Goal: Find specific page/section: Find specific page/section

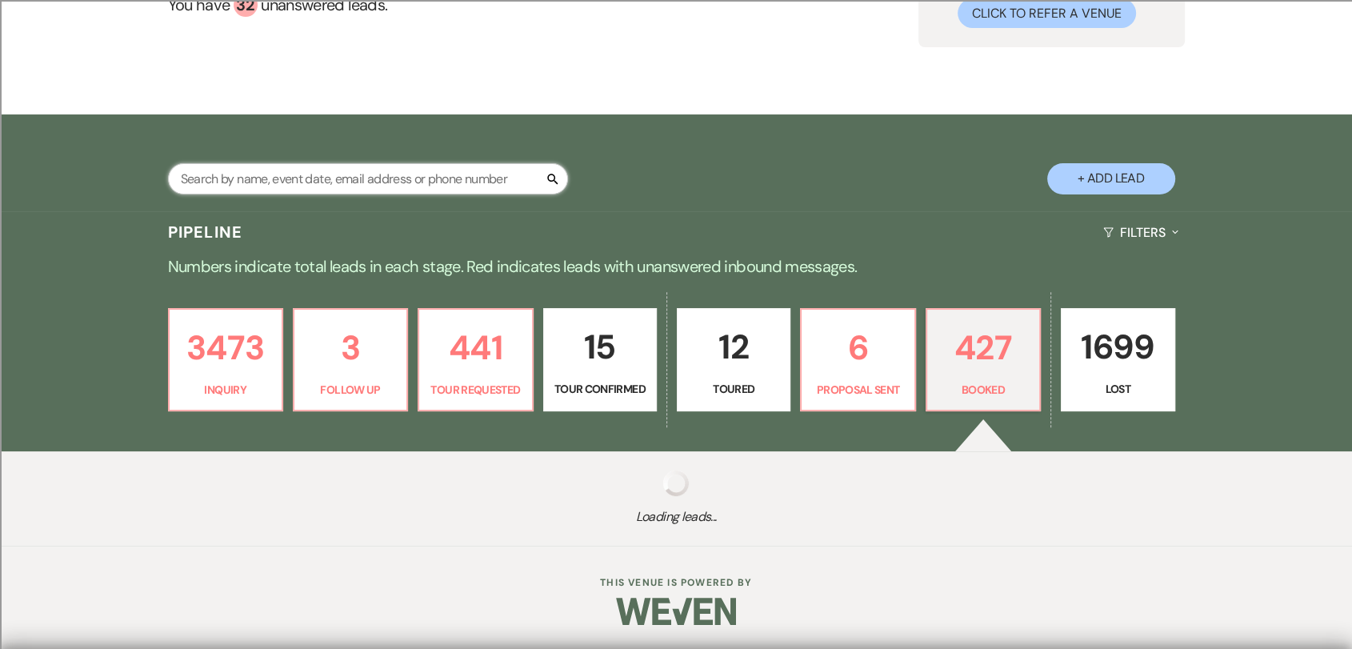
click at [520, 186] on input "text" at bounding box center [368, 178] width 400 height 31
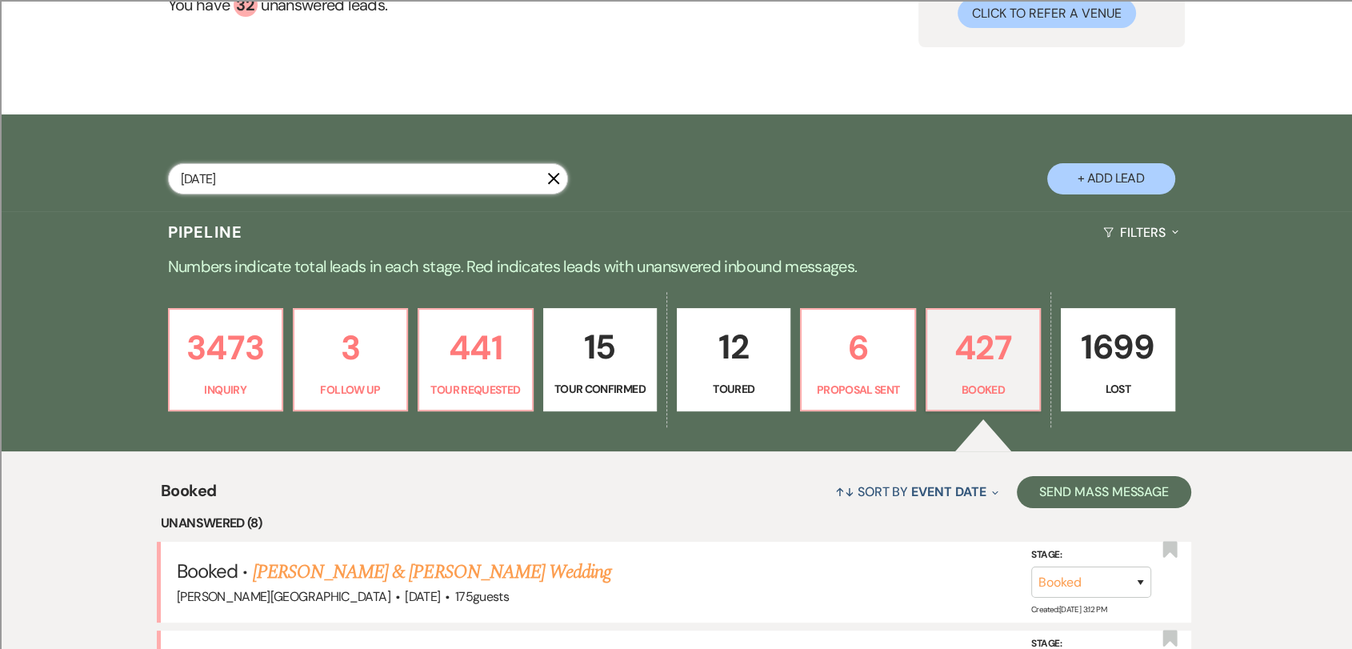
type input "[DATE]"
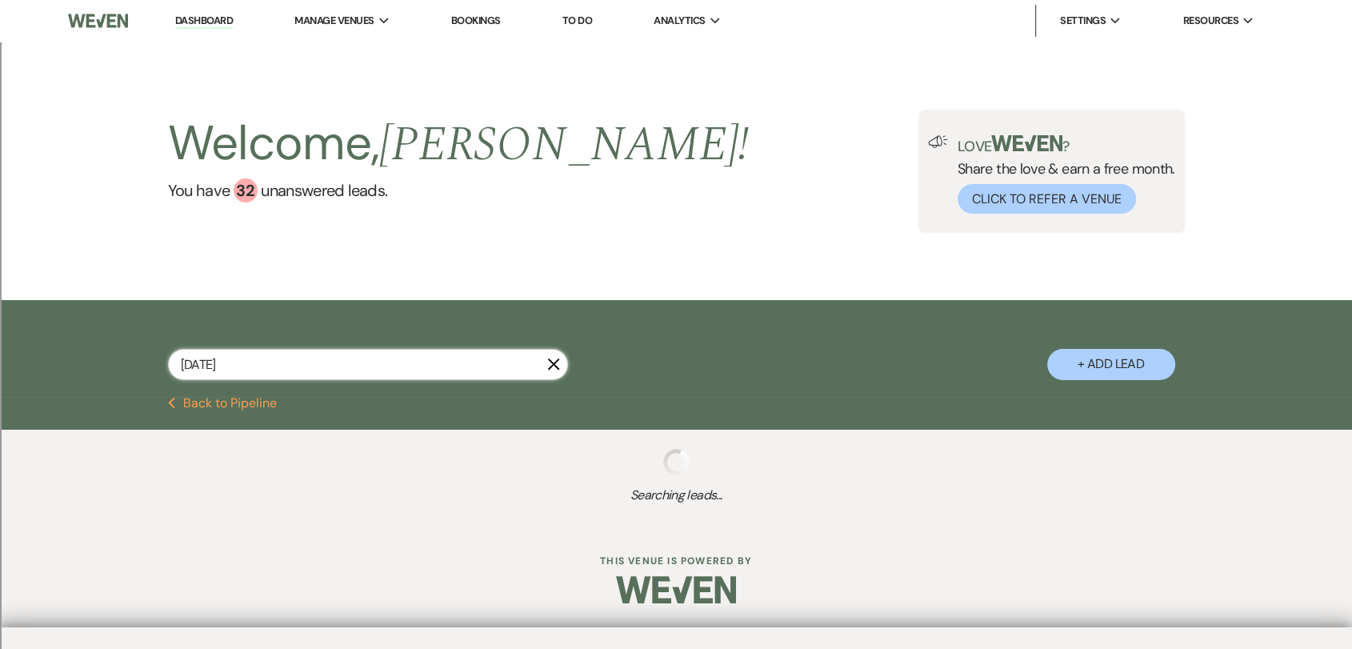
select select "2"
select select "8"
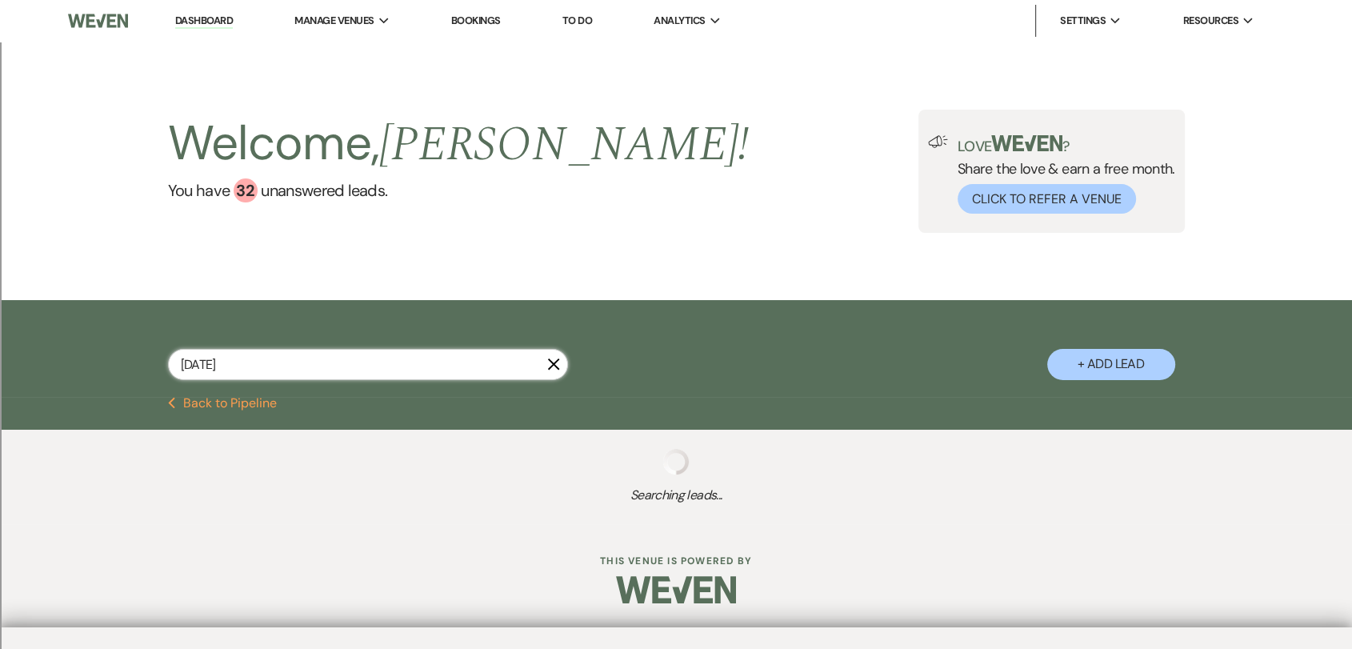
select select "2"
select select "8"
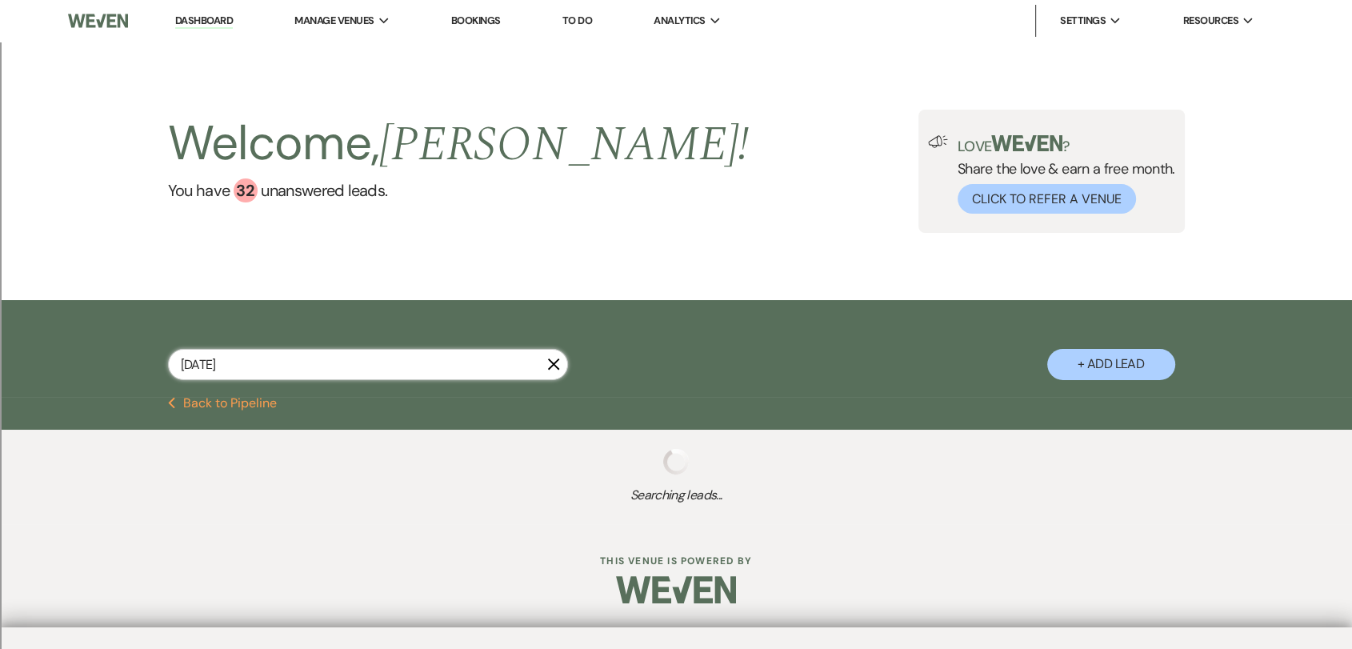
select select "8"
select select "2"
select select "8"
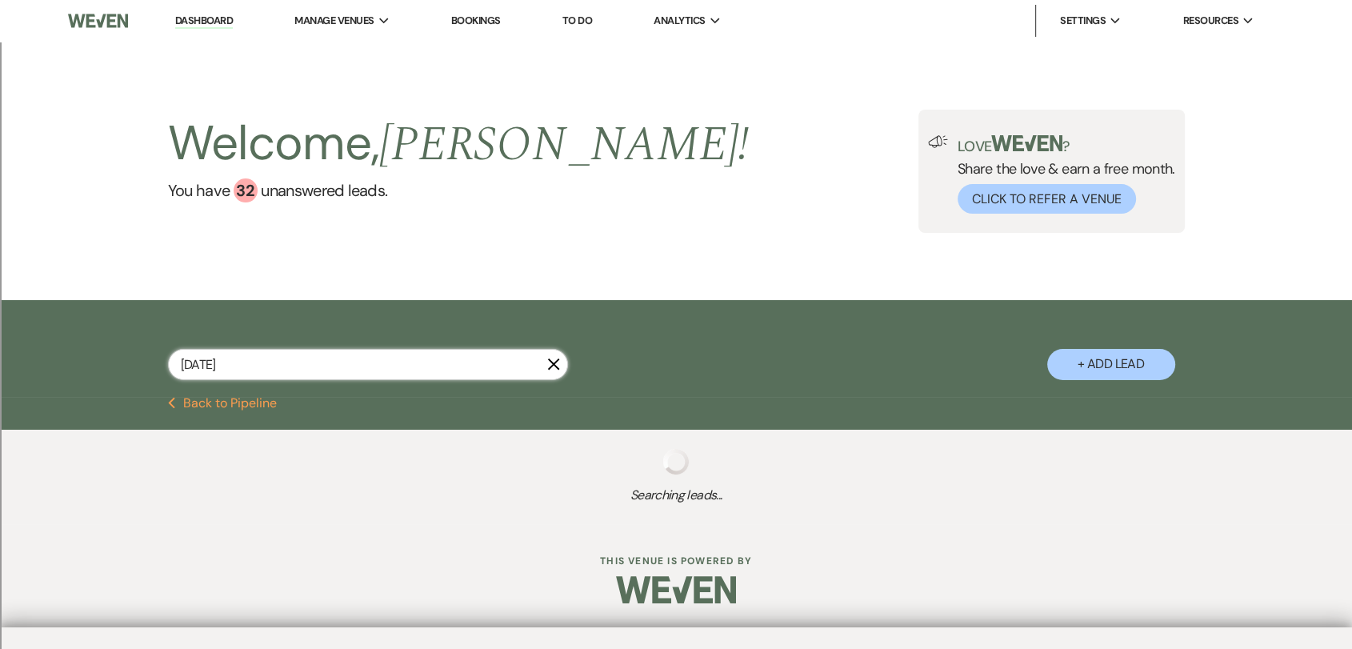
select select "8"
select select "2"
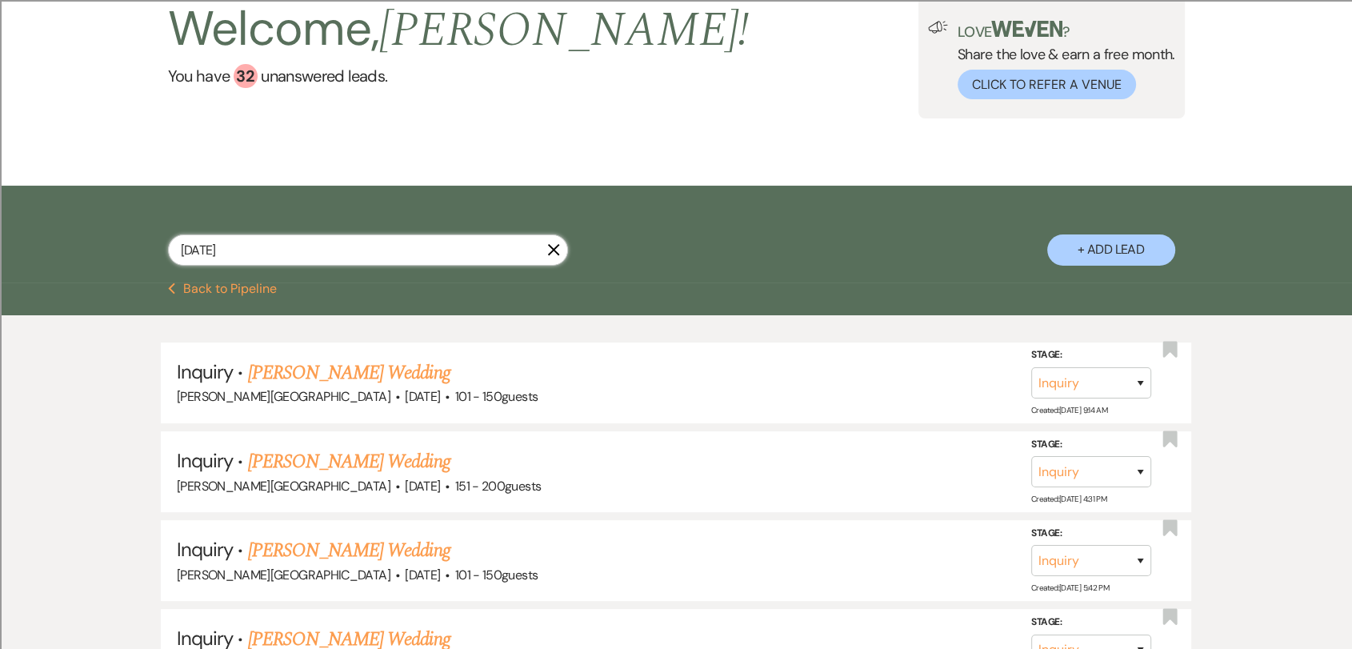
scroll to position [102, 0]
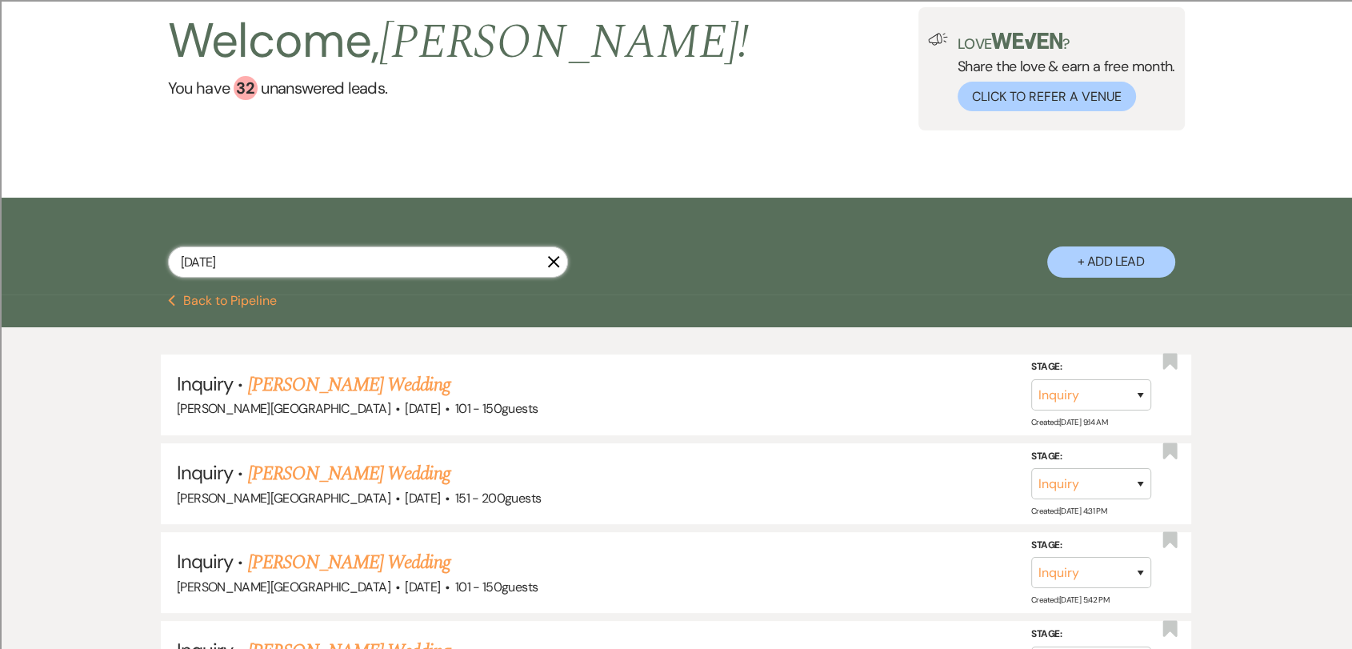
drag, startPoint x: 342, startPoint y: 264, endPoint x: 189, endPoint y: 270, distance: 153.7
click at [189, 270] on input "[DATE]" at bounding box center [368, 261] width 400 height 31
type input "1"
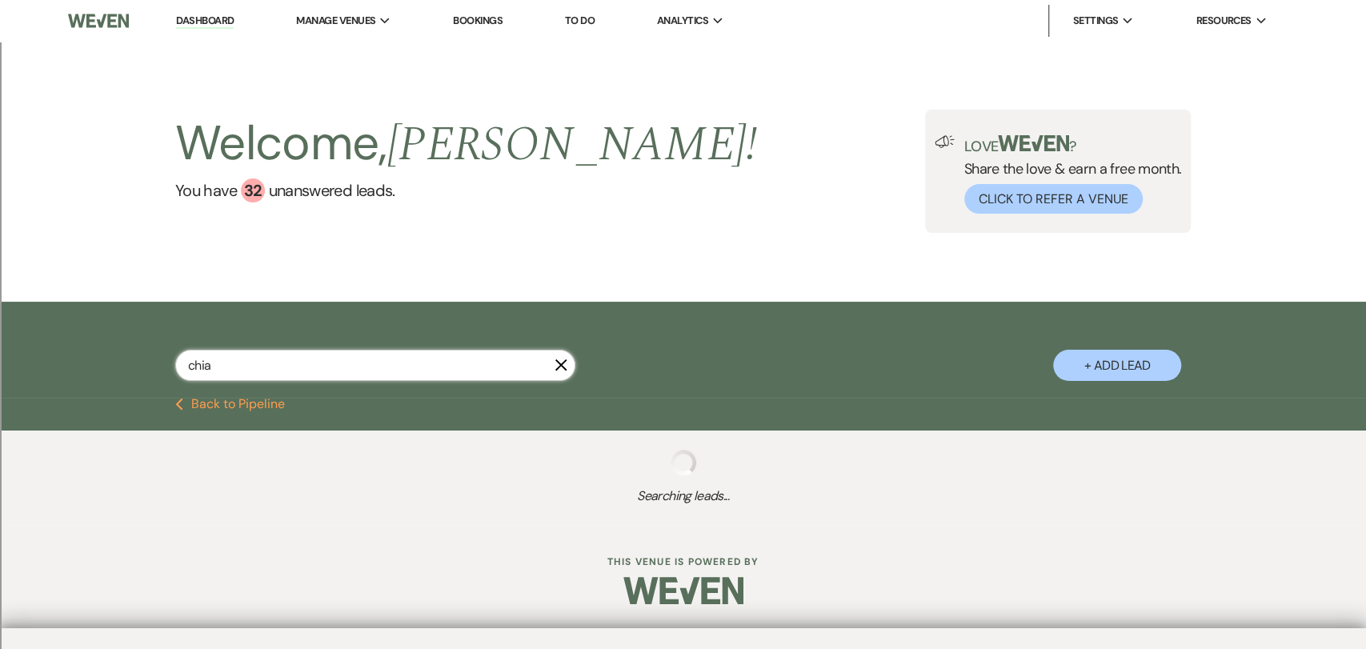
type input "chiar"
select select "2"
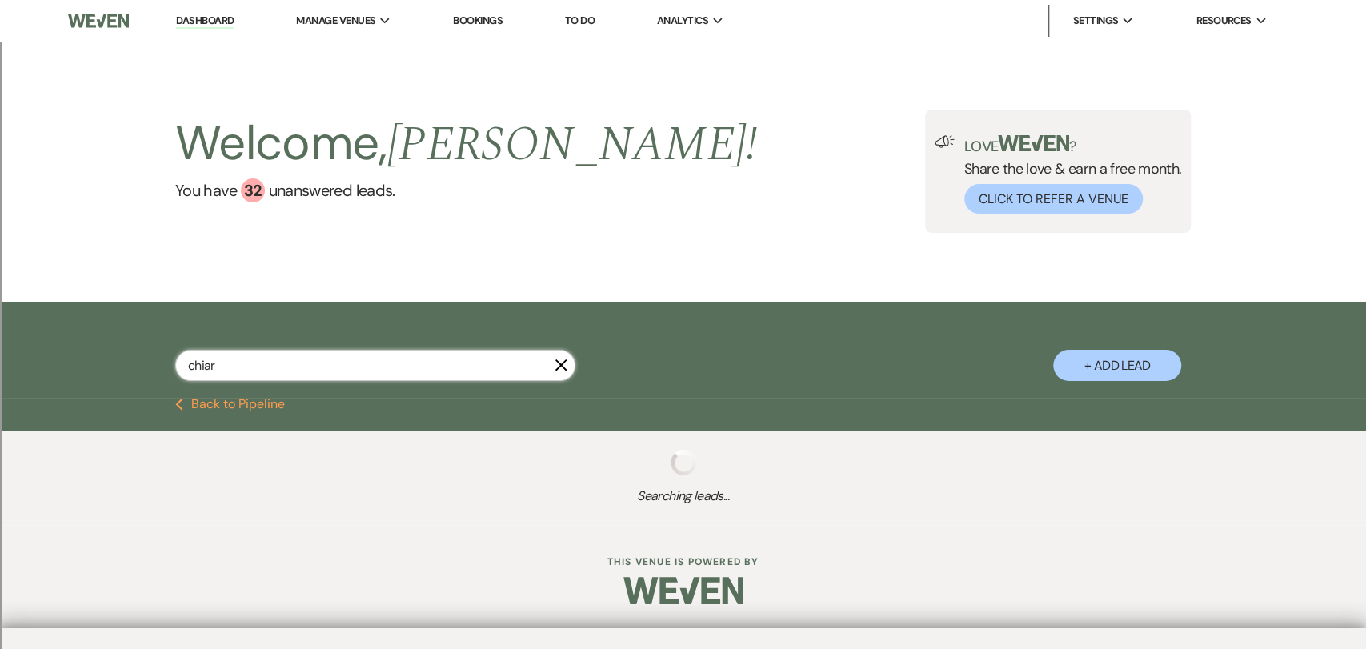
select select "8"
select select "2"
select select "8"
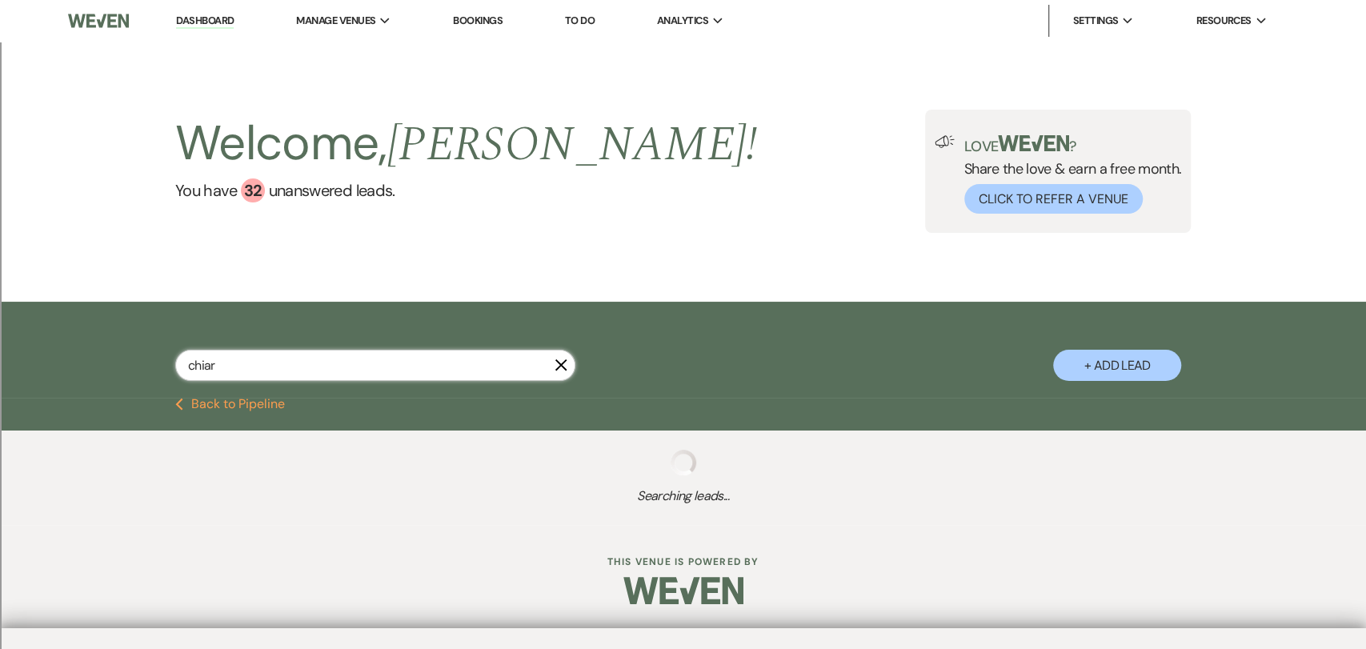
select select "8"
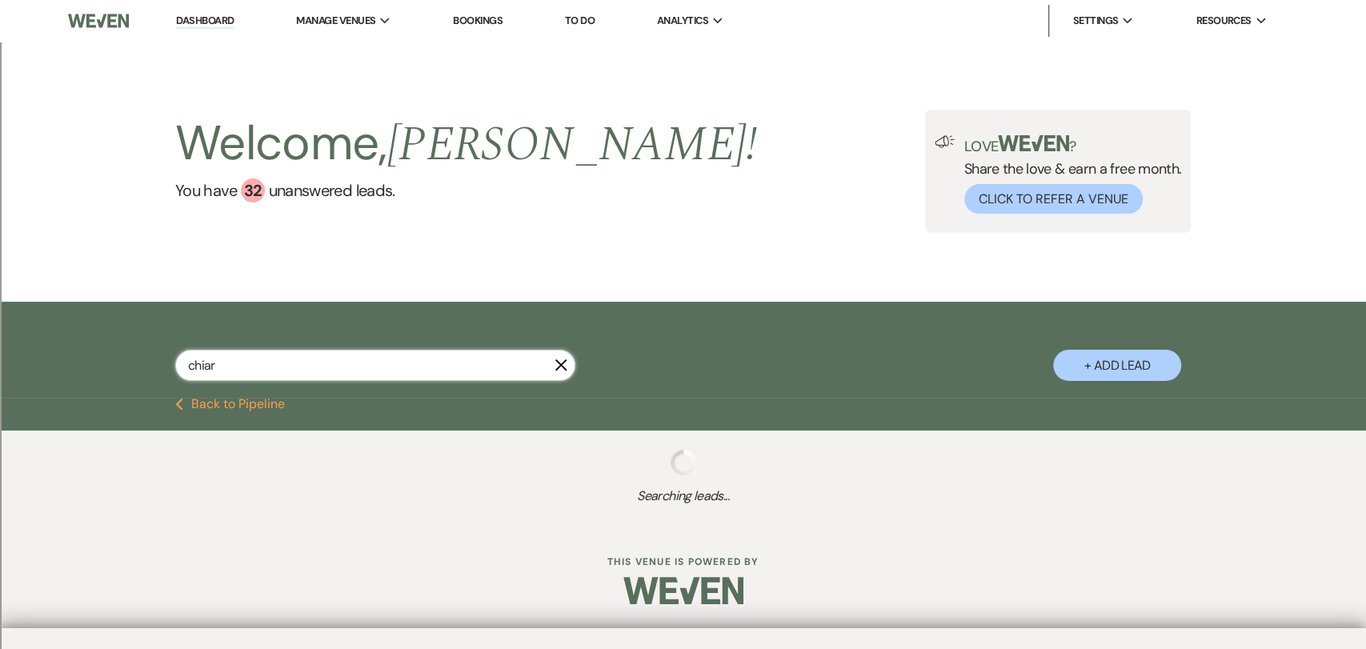
select select "8"
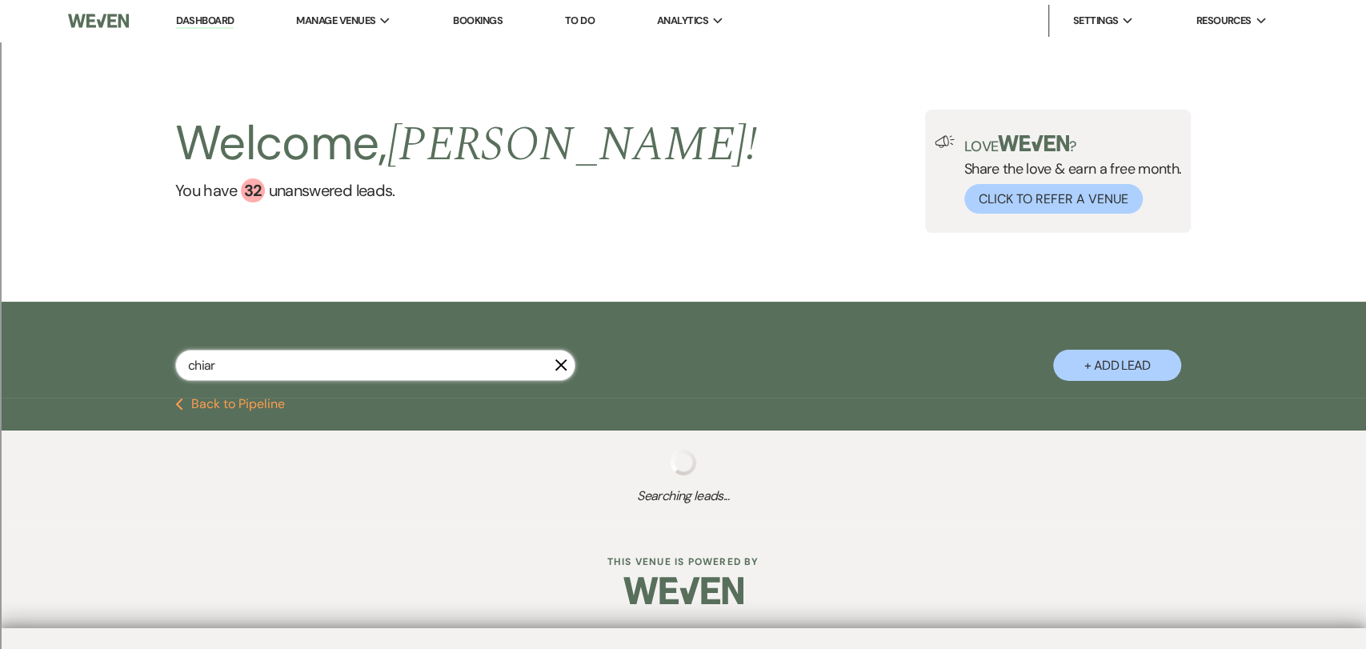
select select "2"
select select "8"
select select "2"
select select "8"
select select "2"
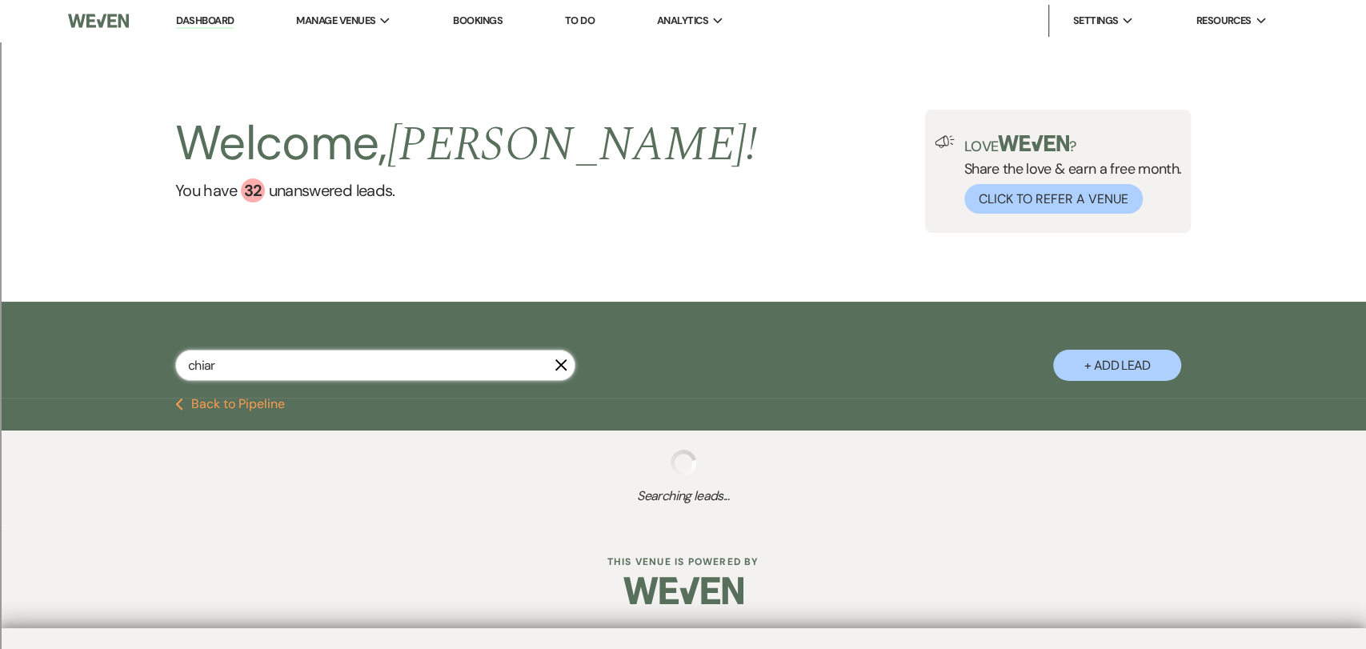
select select "8"
select select "2"
select select "8"
select select "2"
select select "8"
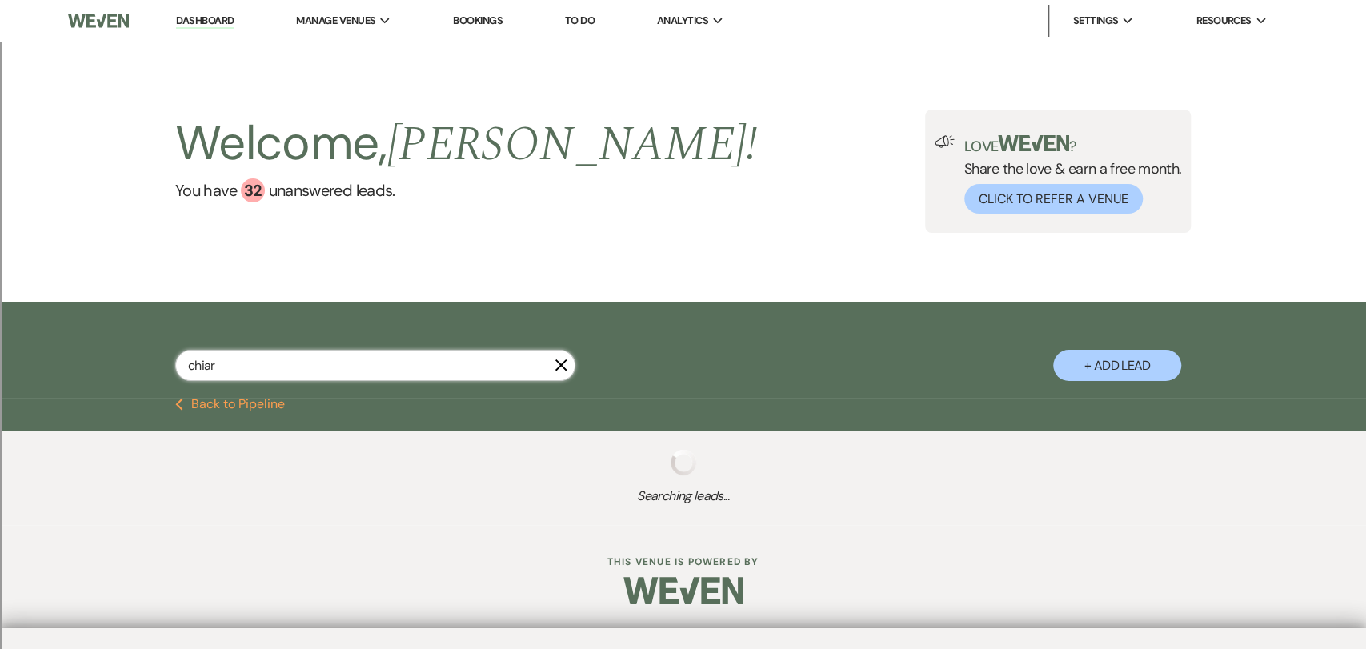
select select "2"
select select "8"
select select "2"
select select "8"
select select "2"
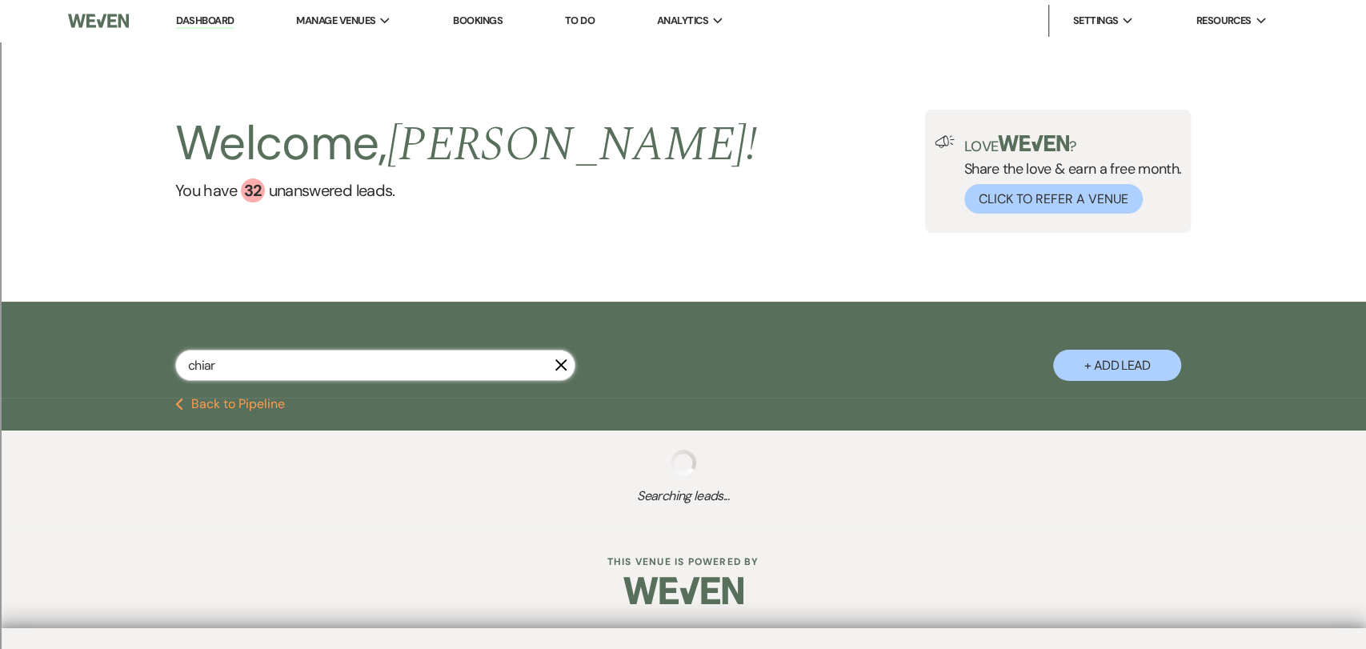
select select "8"
select select "2"
select select "8"
select select "2"
select select "8"
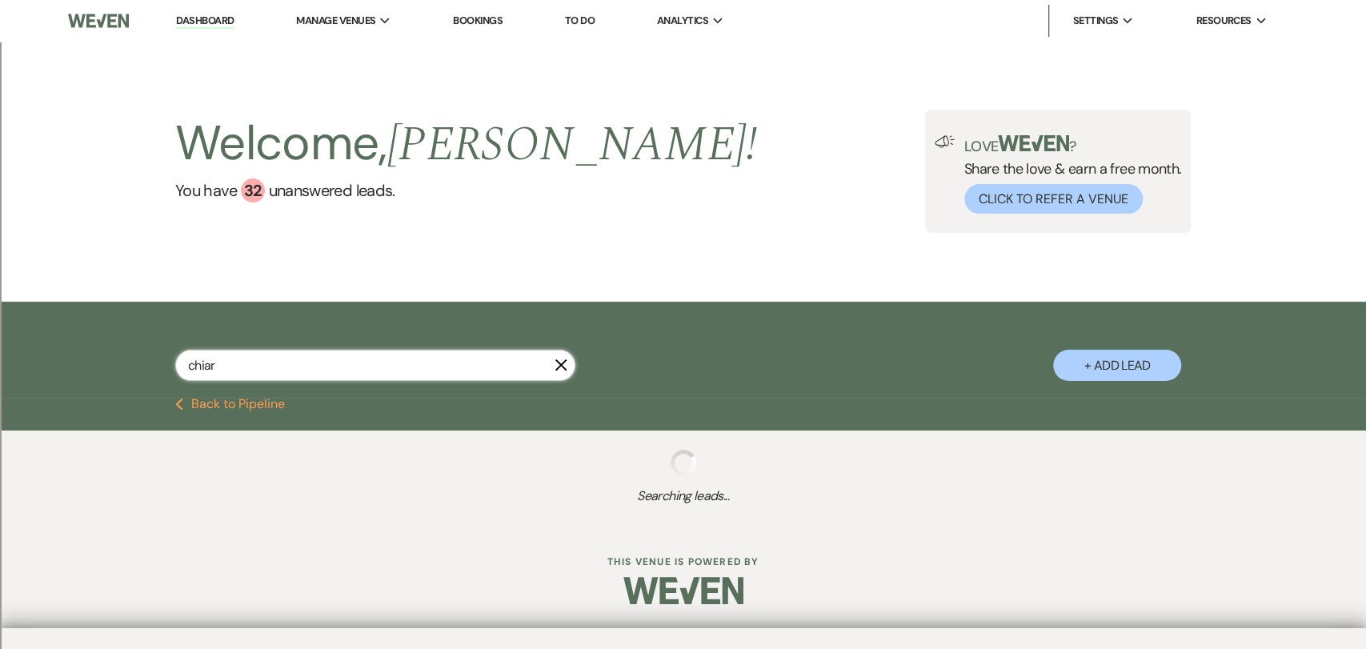
select select "2"
select select "8"
select select "2"
select select "8"
select select "2"
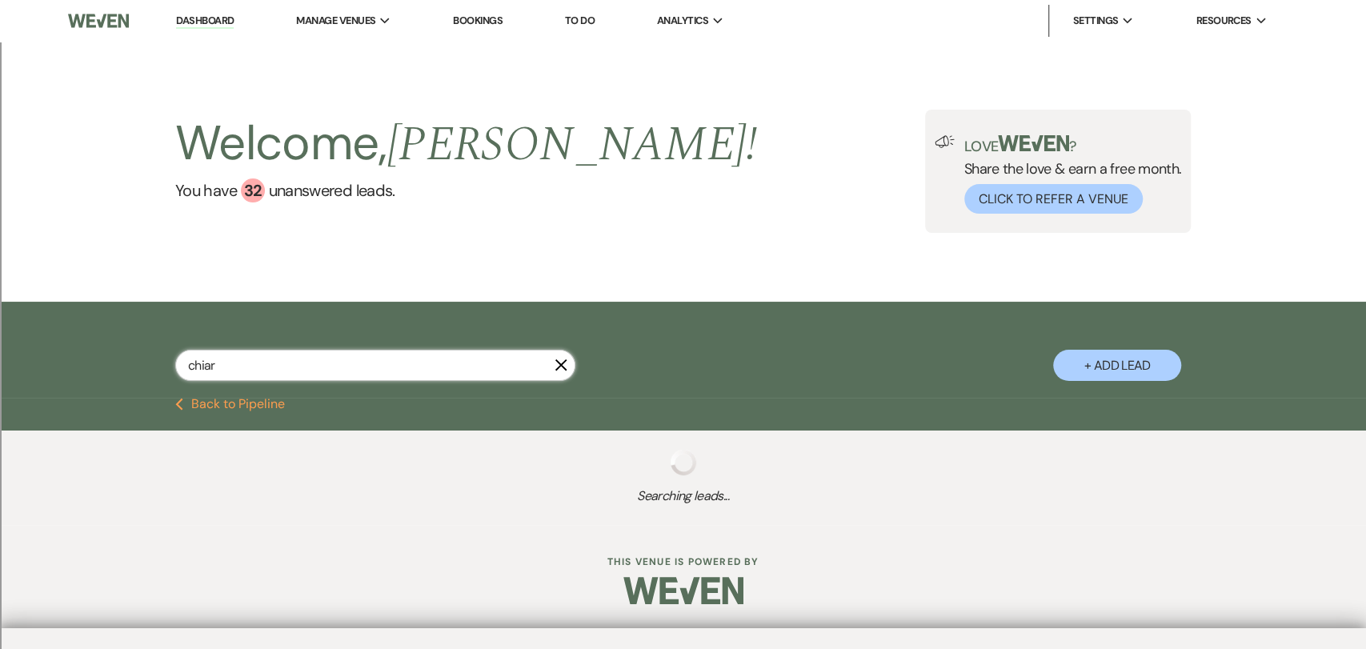
select select "8"
select select "2"
select select "8"
select select "2"
select select "8"
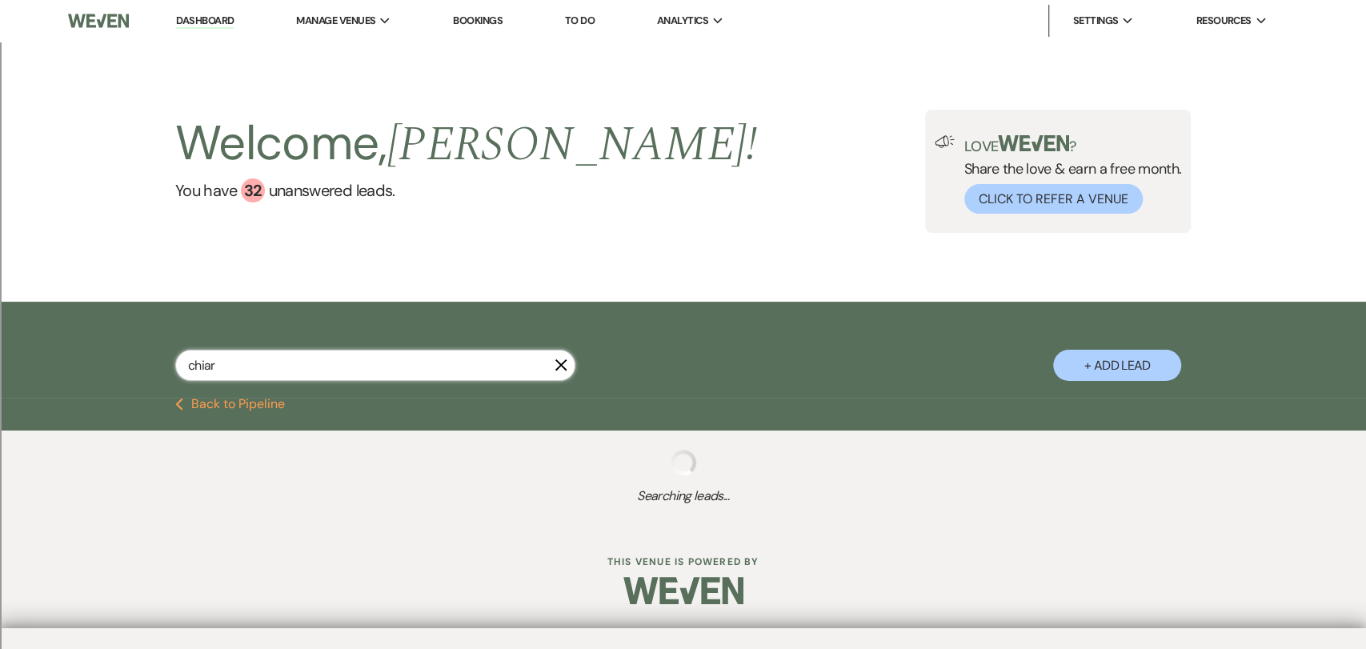
select select "2"
select select "8"
select select "2"
select select "8"
select select "2"
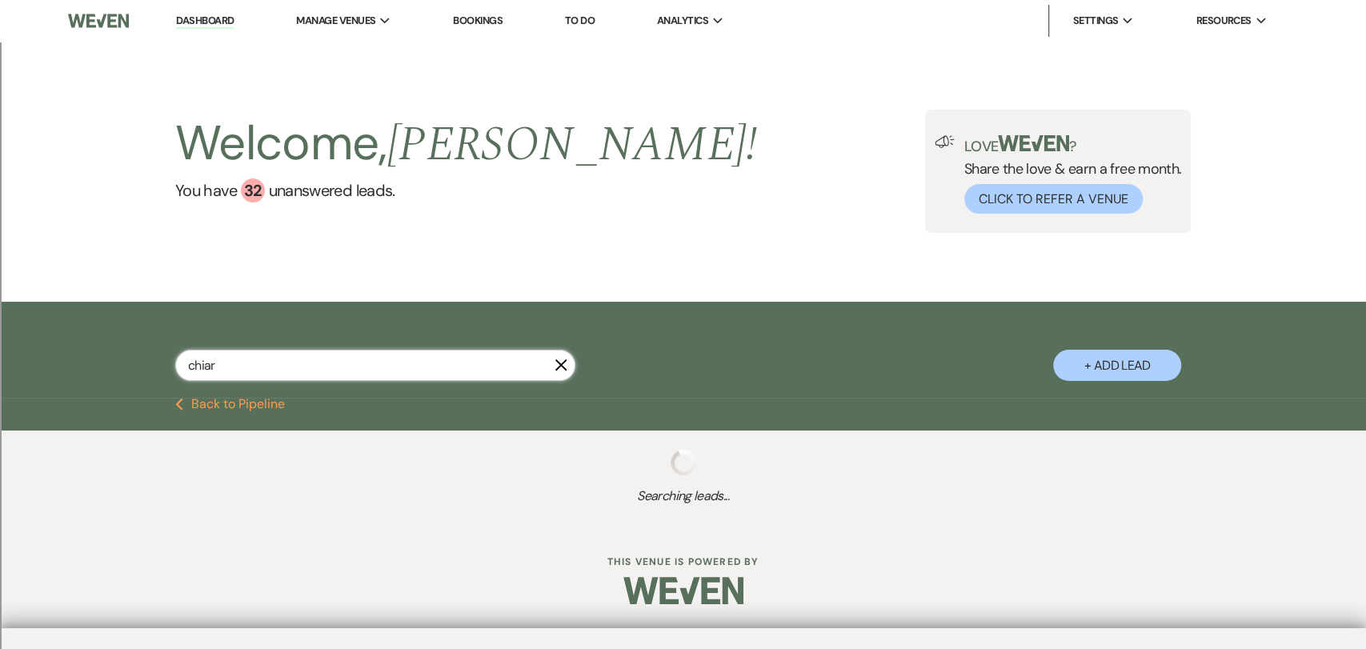
select select "8"
select select "2"
select select "8"
select select "2"
select select "8"
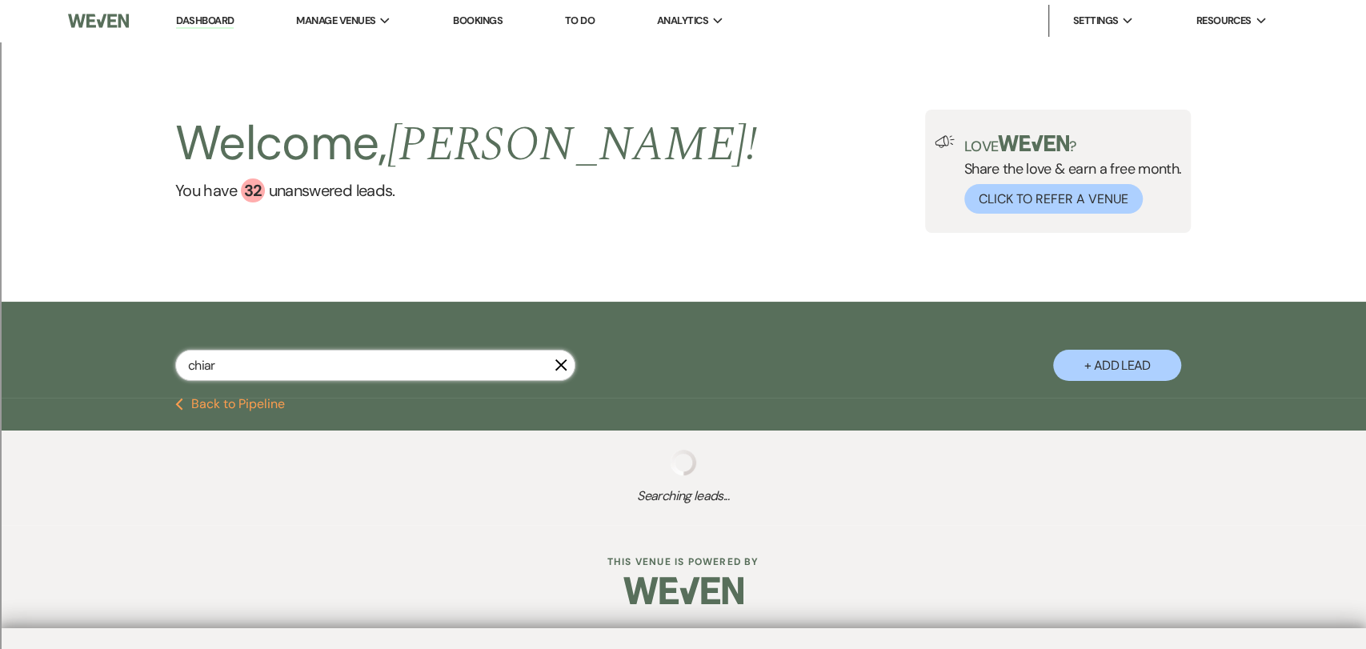
select select "2"
select select "8"
select select "2"
select select "8"
select select "2"
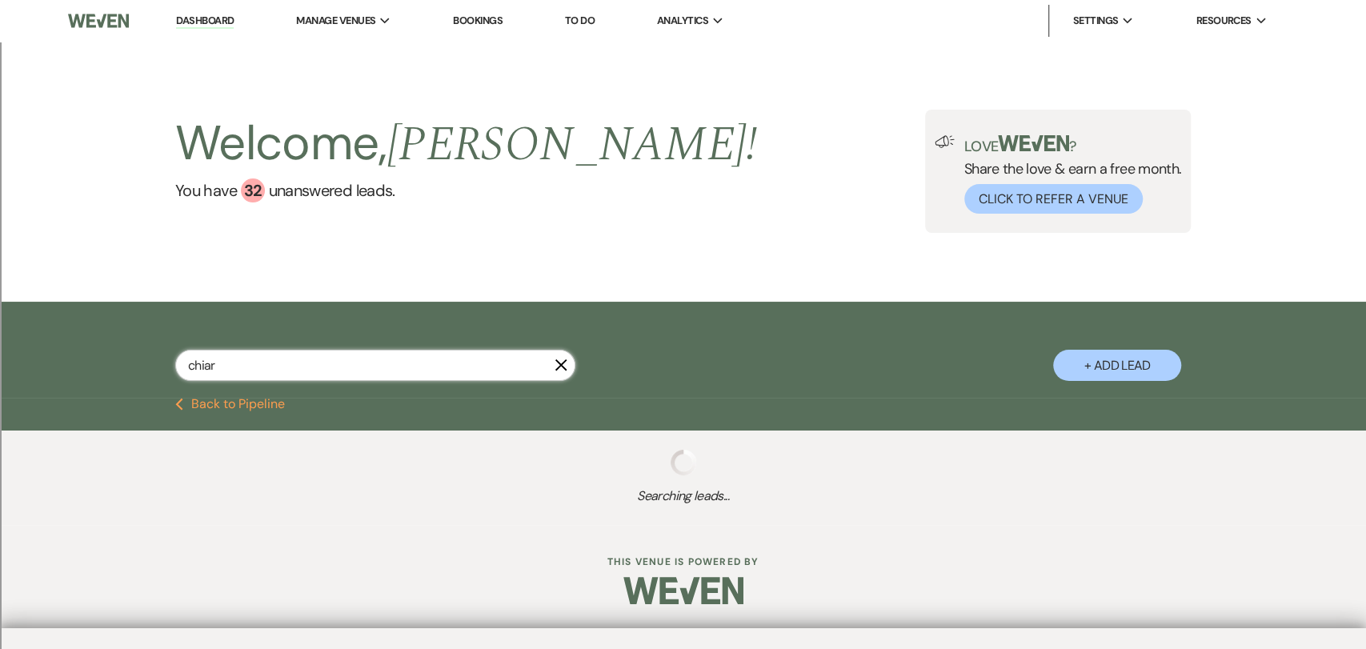
select select "8"
select select "2"
select select "8"
select select "2"
select select "8"
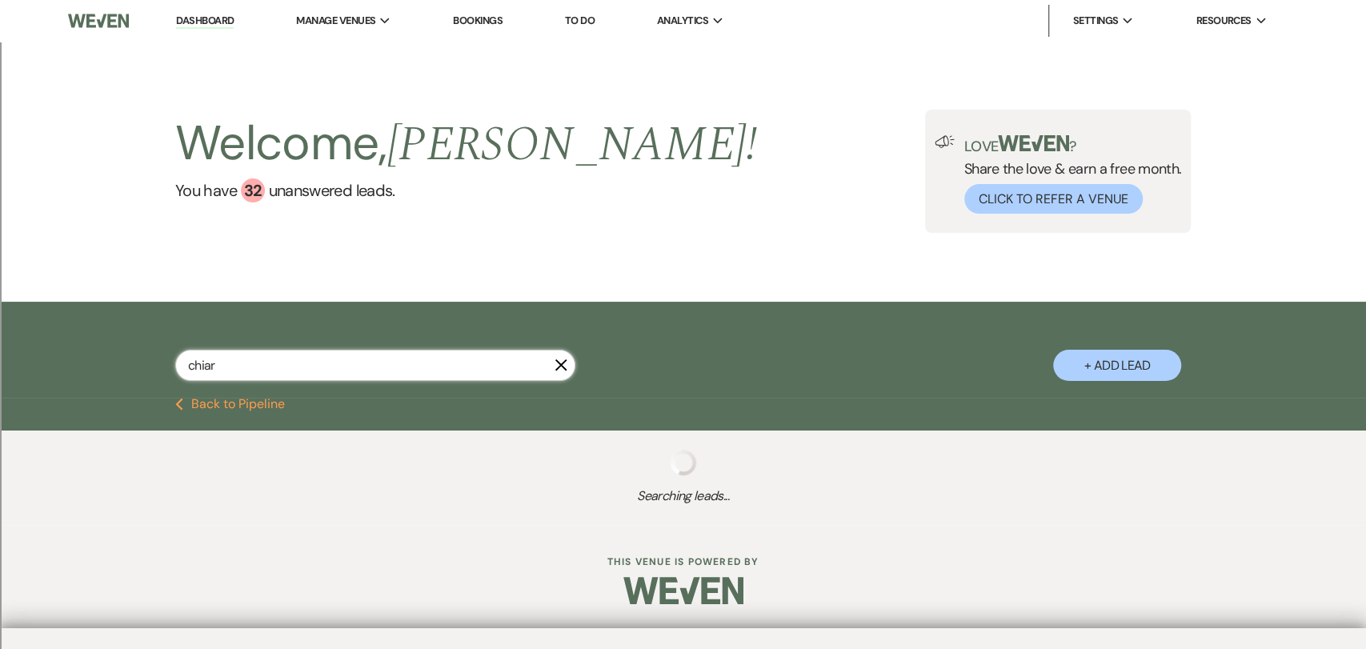
select select "2"
select select "8"
select select "2"
select select "8"
select select "2"
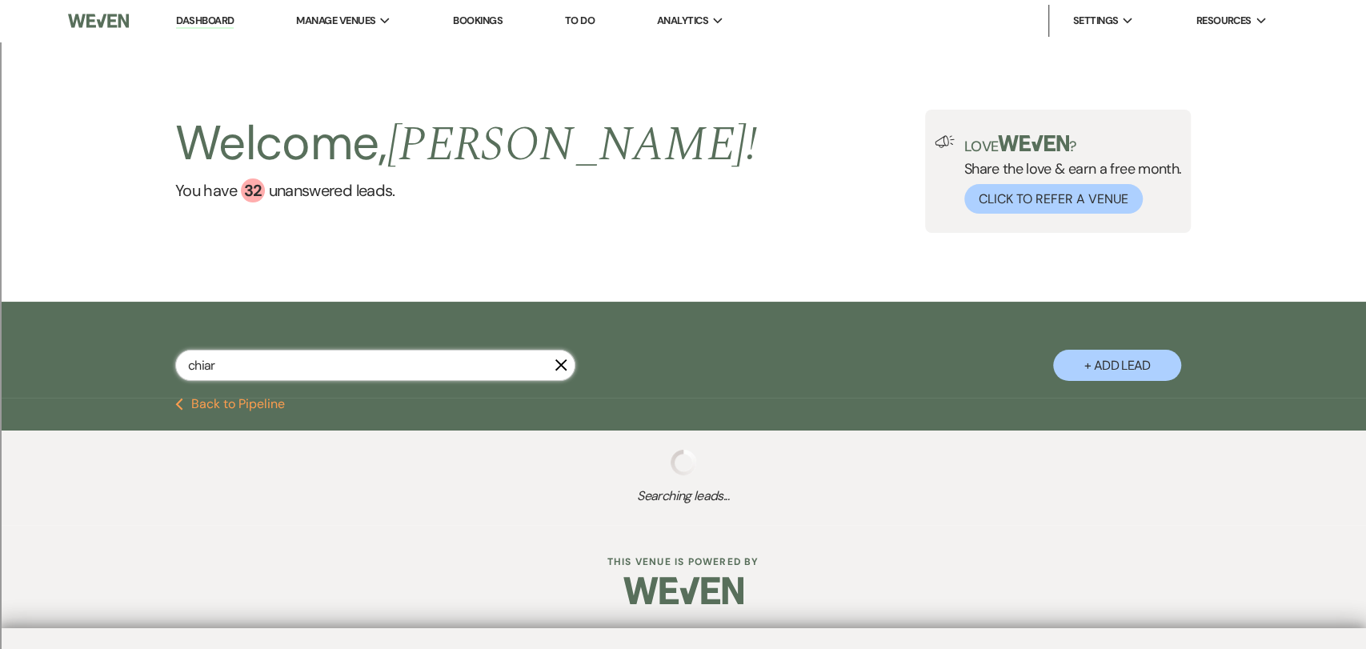
select select "8"
select select "2"
select select "8"
select select "2"
select select "8"
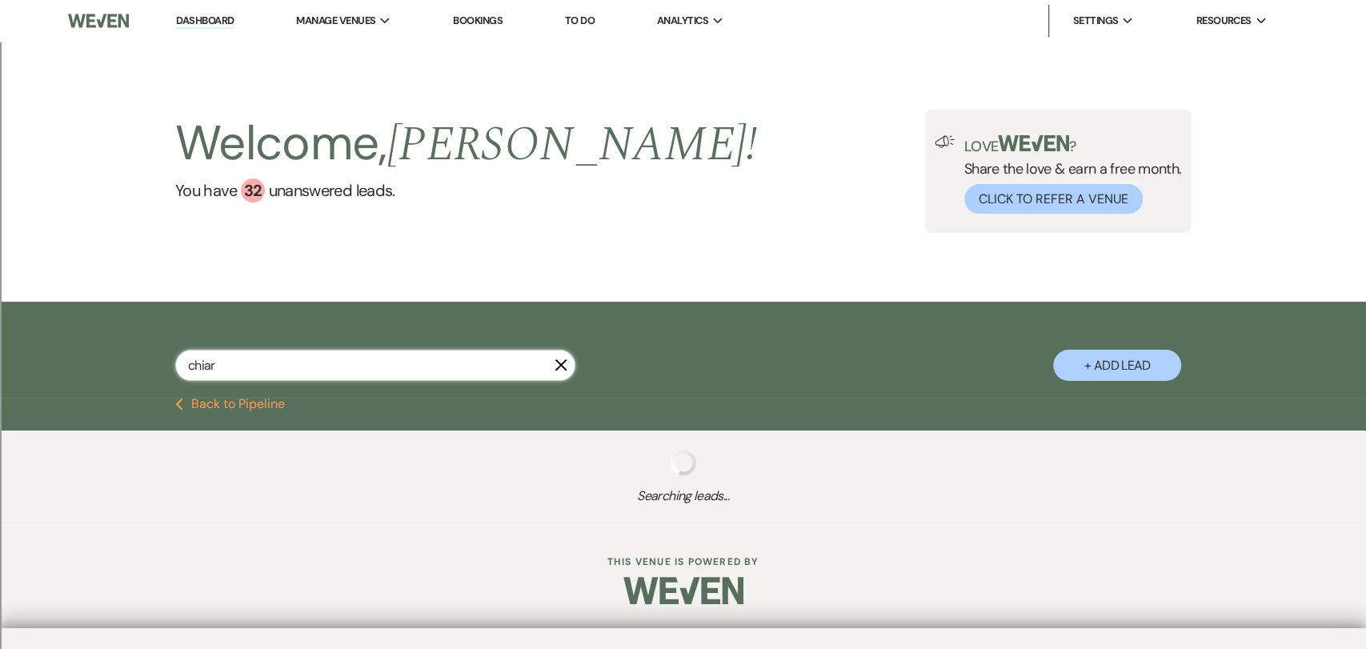
select select "2"
select select "8"
select select "2"
select select "8"
select select "2"
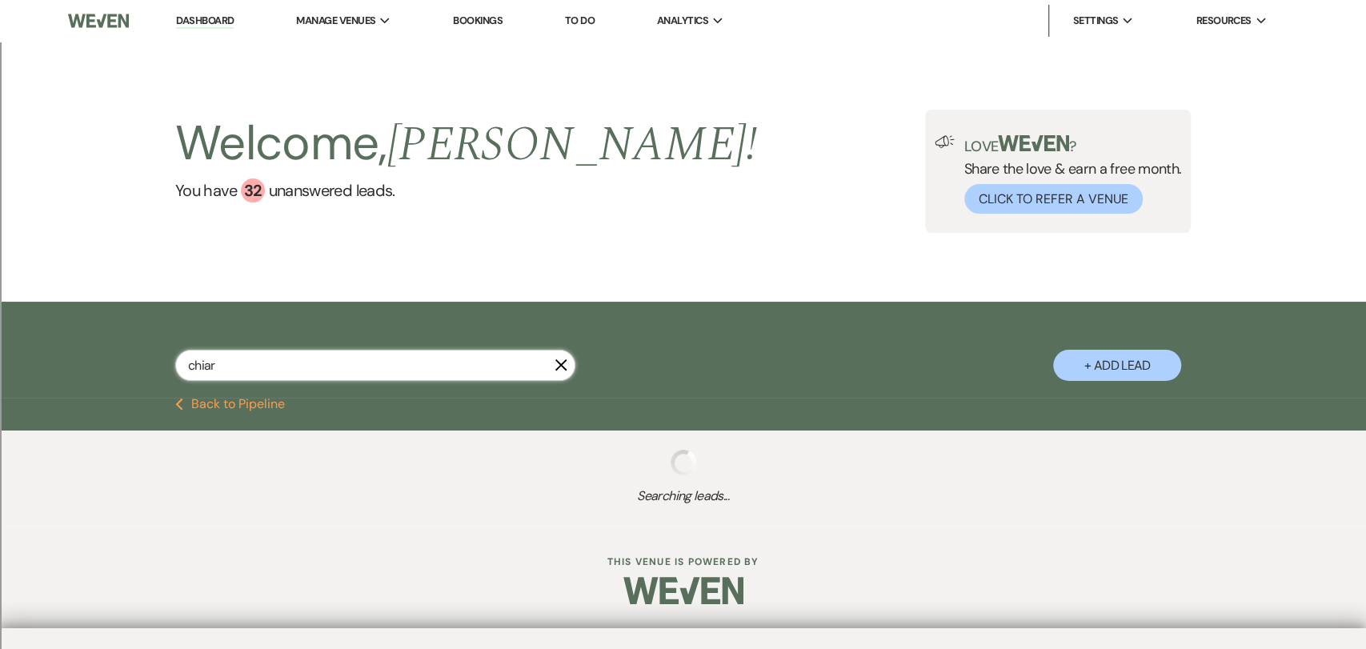
select select "8"
select select "2"
select select "8"
select select "2"
select select "8"
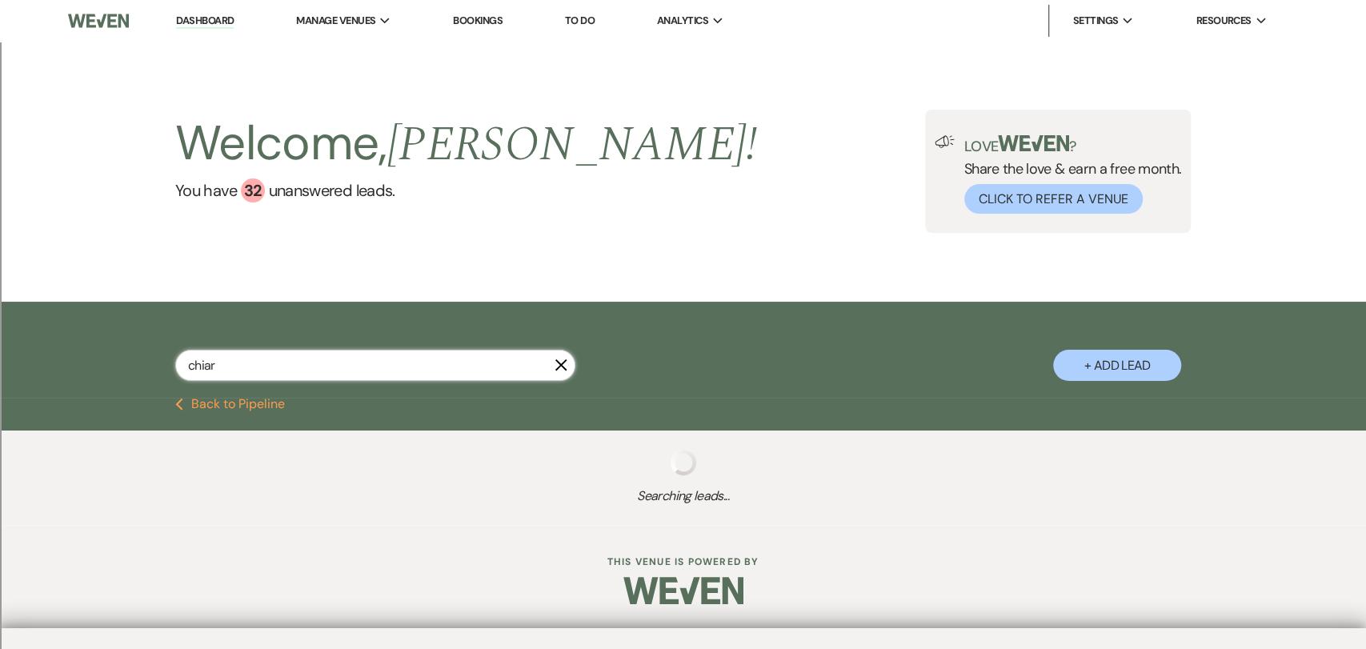
select select "2"
select select "8"
select select "2"
select select "8"
select select "2"
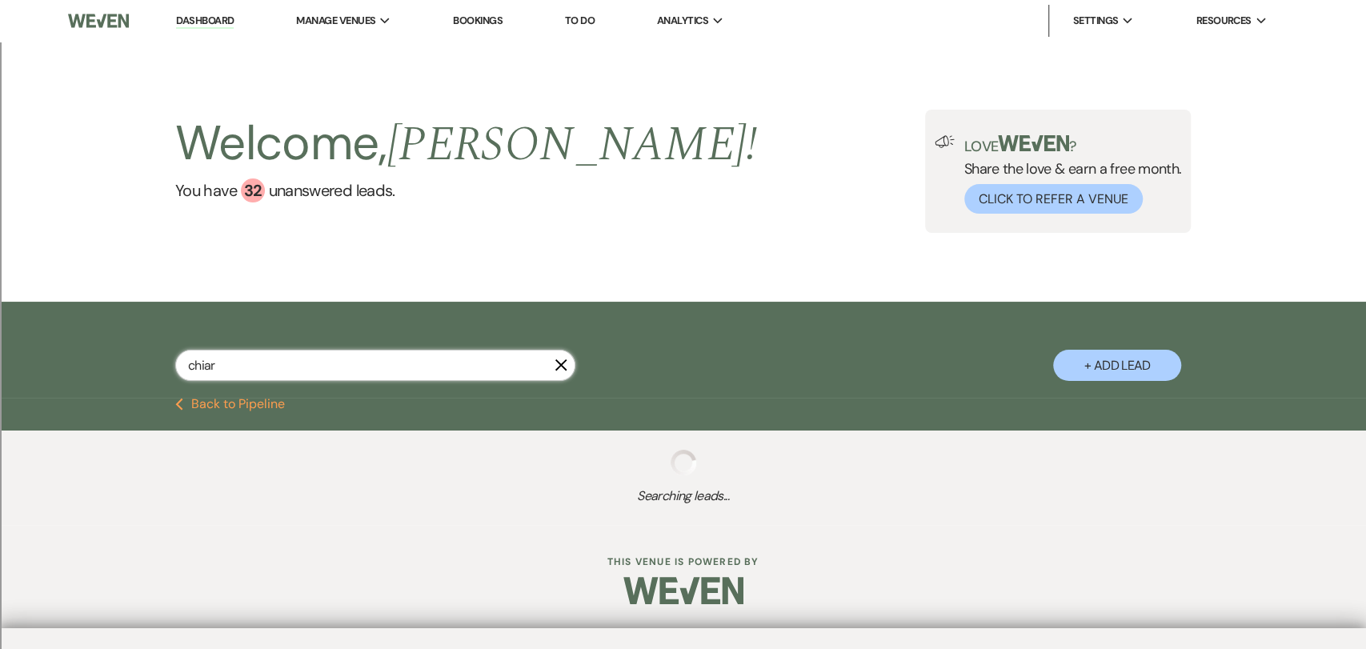
select select "8"
select select "2"
select select "8"
select select "2"
select select "8"
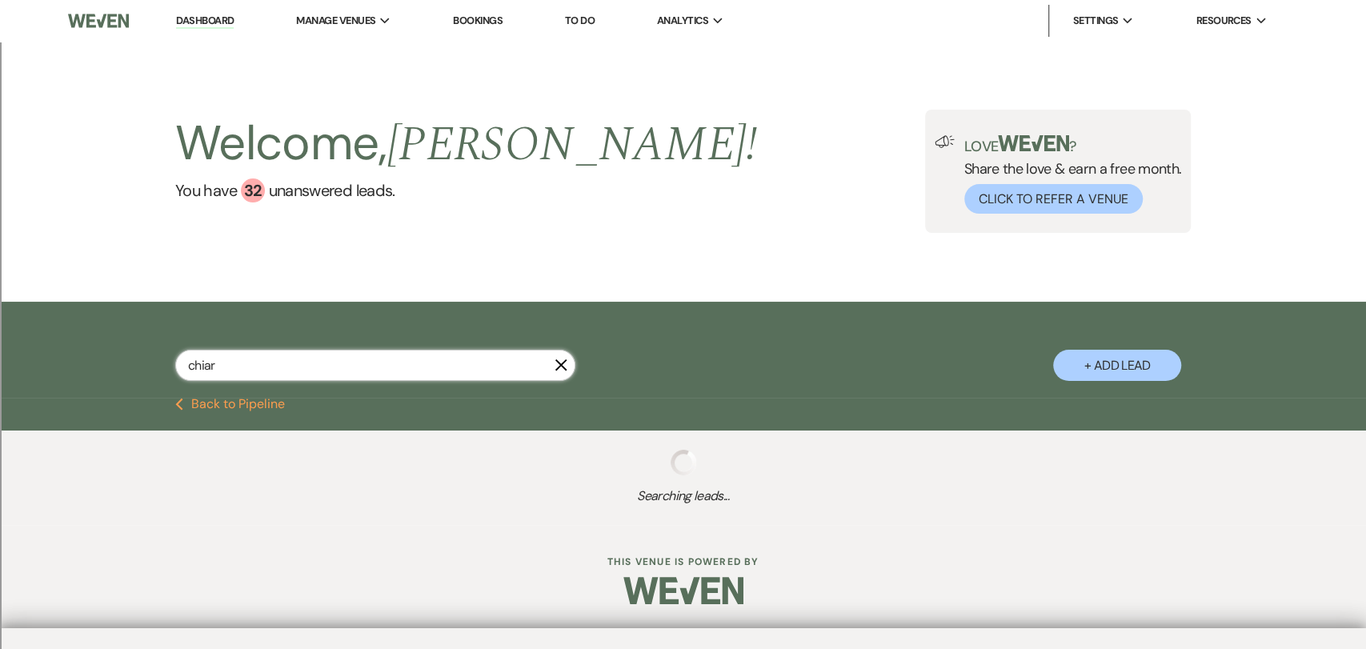
select select "2"
select select "8"
select select "2"
select select "8"
select select "2"
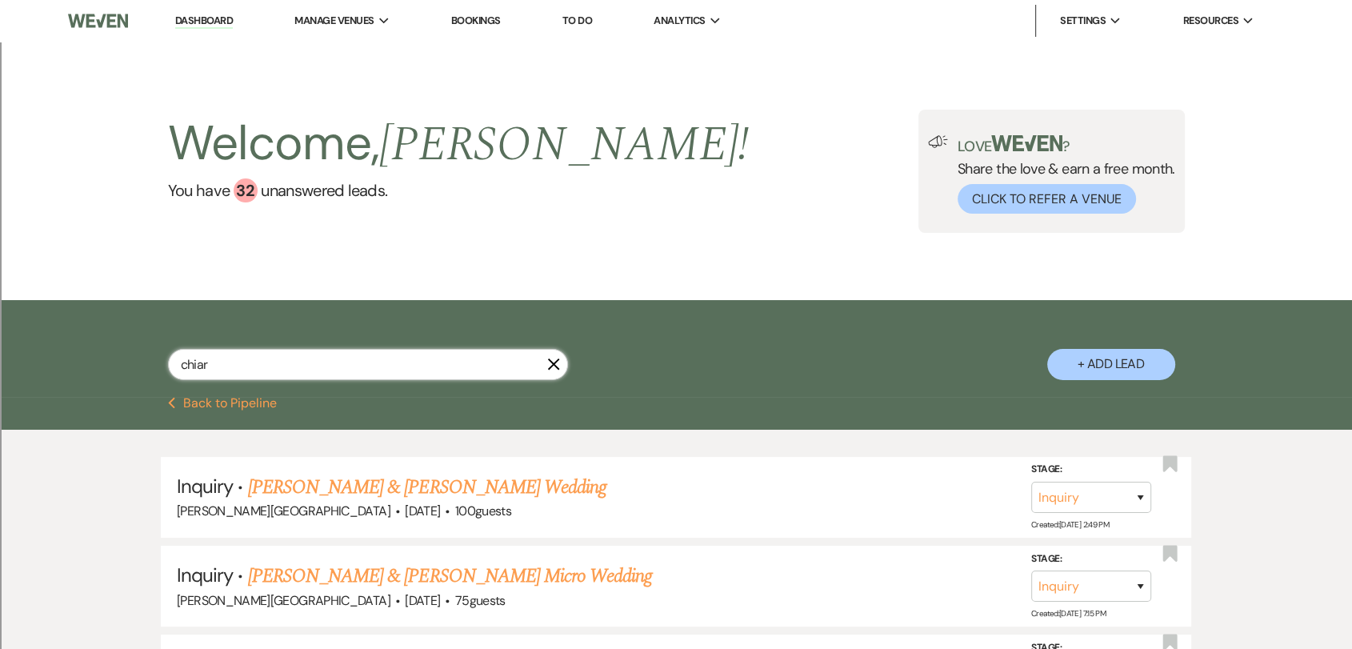
type input "chiari"
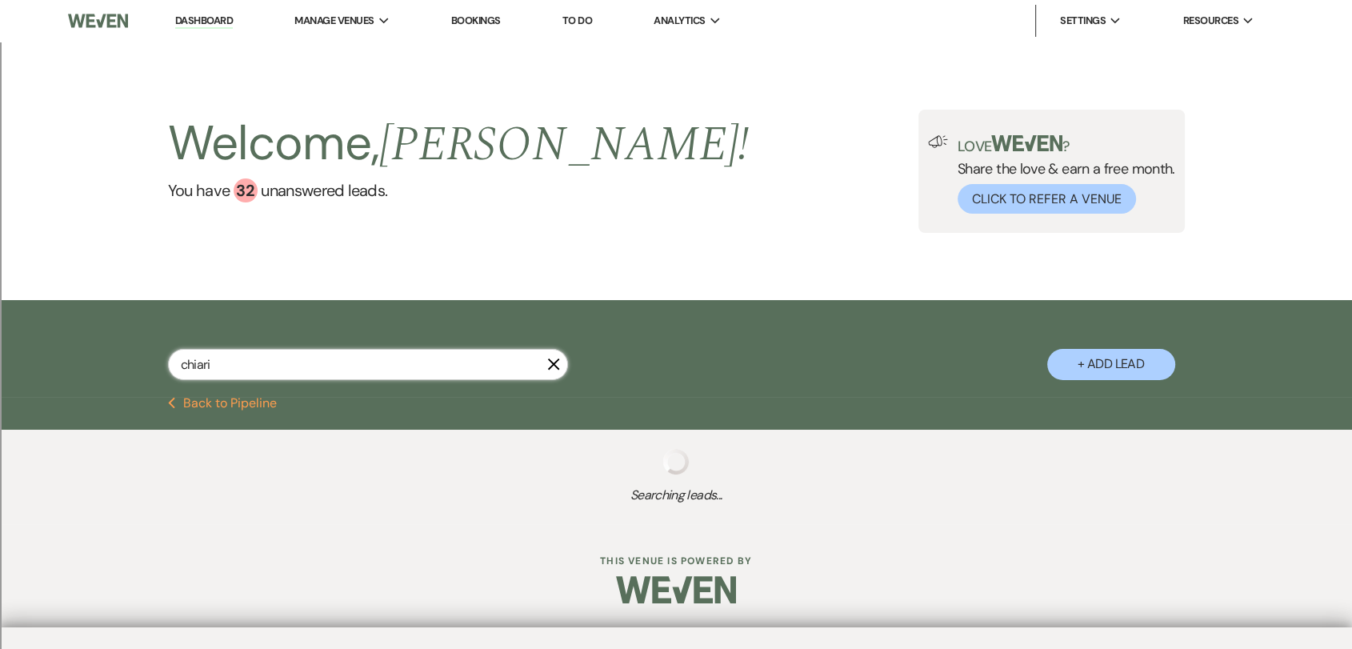
select select "8"
select select "2"
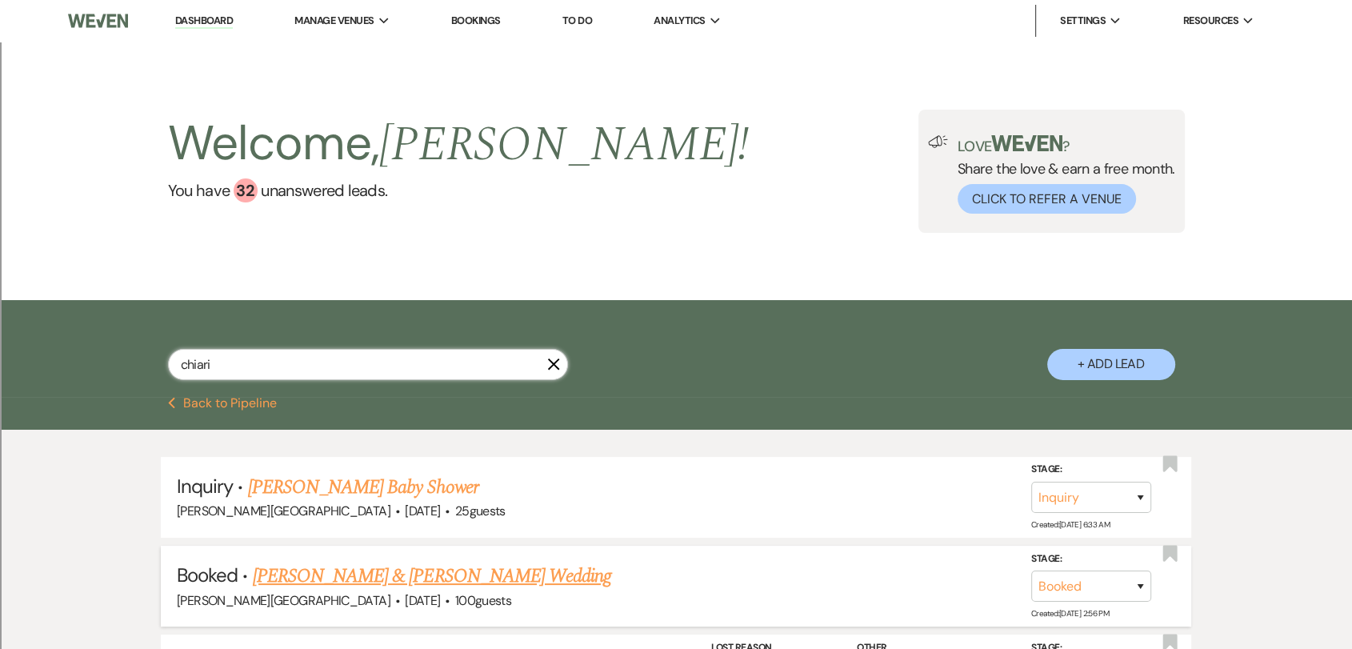
type input "chiari"
click at [432, 574] on link "[PERSON_NAME] & [PERSON_NAME] Wedding" at bounding box center [432, 576] width 358 height 29
